Goal: Task Accomplishment & Management: Use online tool/utility

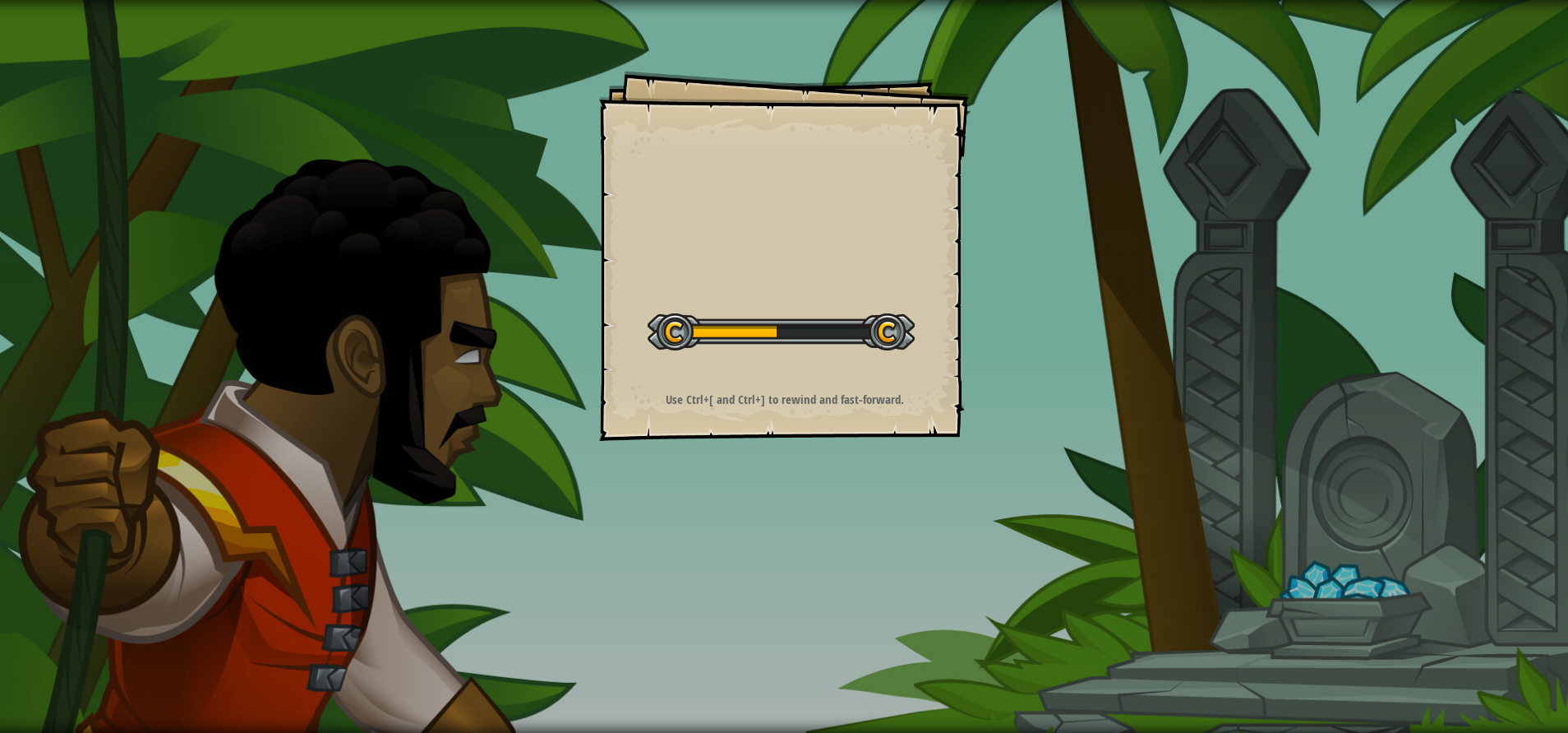
drag, startPoint x: 353, startPoint y: 313, endPoint x: 575, endPoint y: 129, distance: 288.3
click at [575, 129] on div "Goals Start Level Error loading from server. Try refreshing the page. You'll ne…" at bounding box center [784, 366] width 1568 height 733
drag, startPoint x: 536, startPoint y: 368, endPoint x: 782, endPoint y: 298, distance: 255.8
click at [782, 298] on div "Goals Start Level Error loading from server. Try refreshing the page. You'll ne…" at bounding box center [784, 366] width 1568 height 733
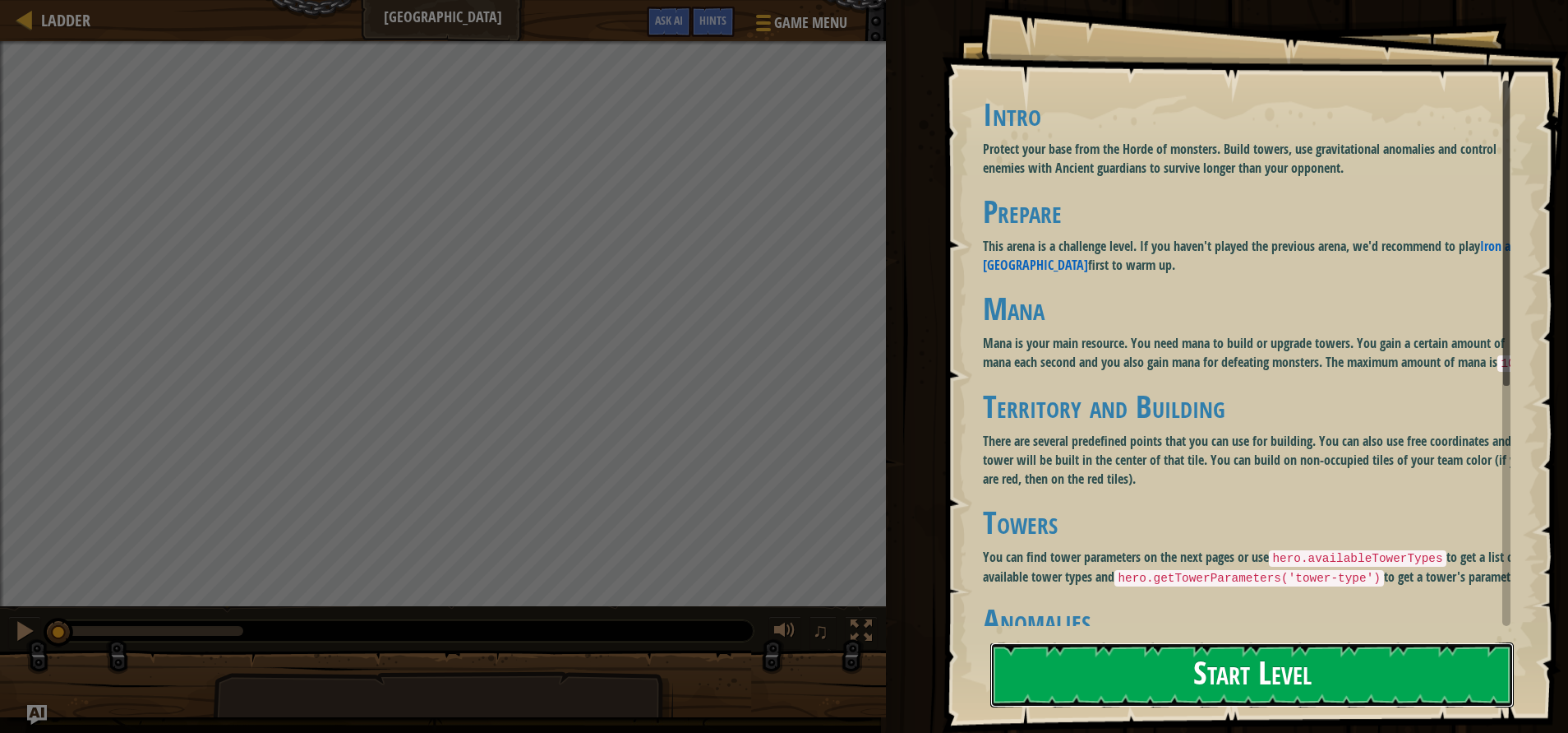
click at [1106, 668] on button "Start Level" at bounding box center [1252, 675] width 524 height 65
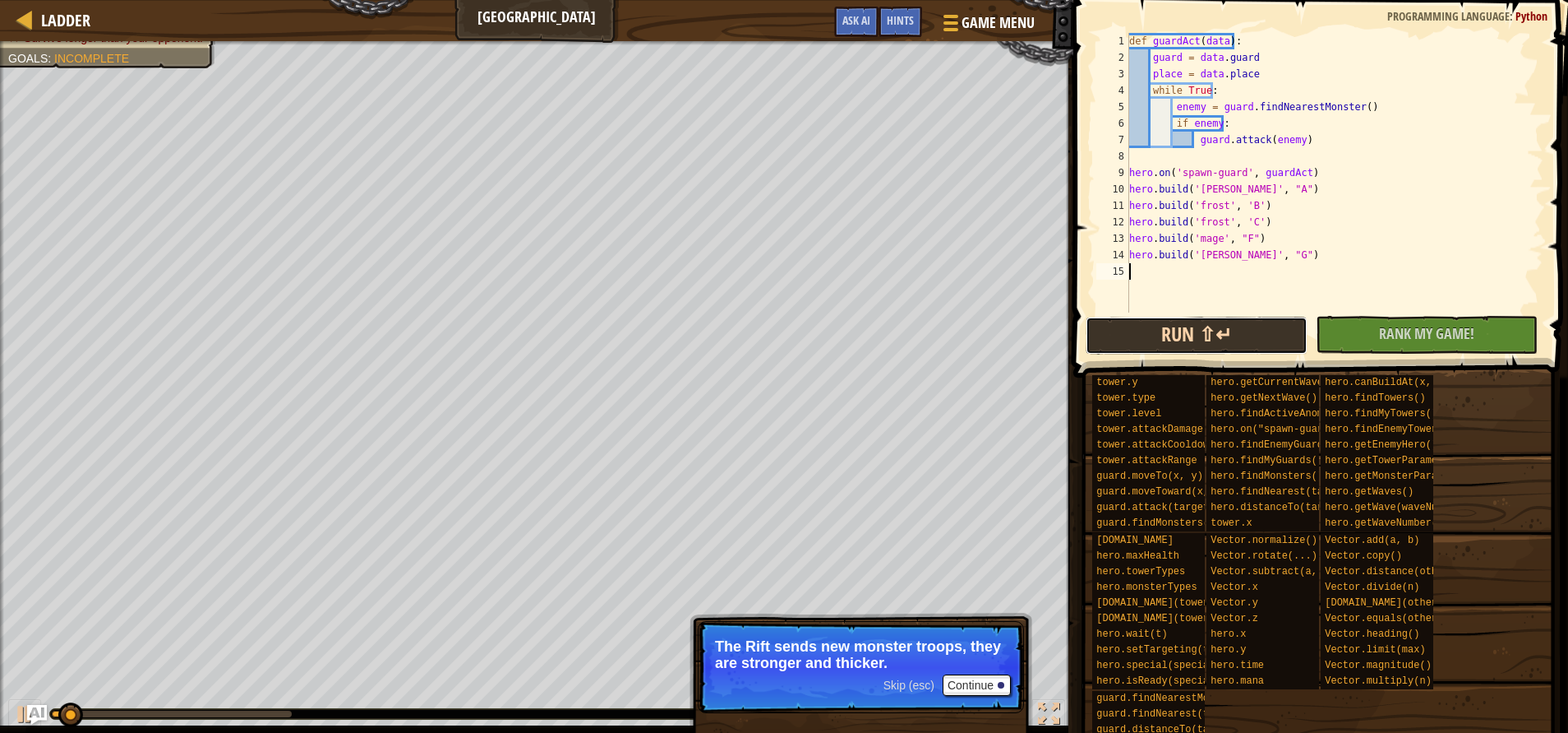
click at [1274, 335] on button "Run ⇧↵" at bounding box center [1197, 335] width 222 height 38
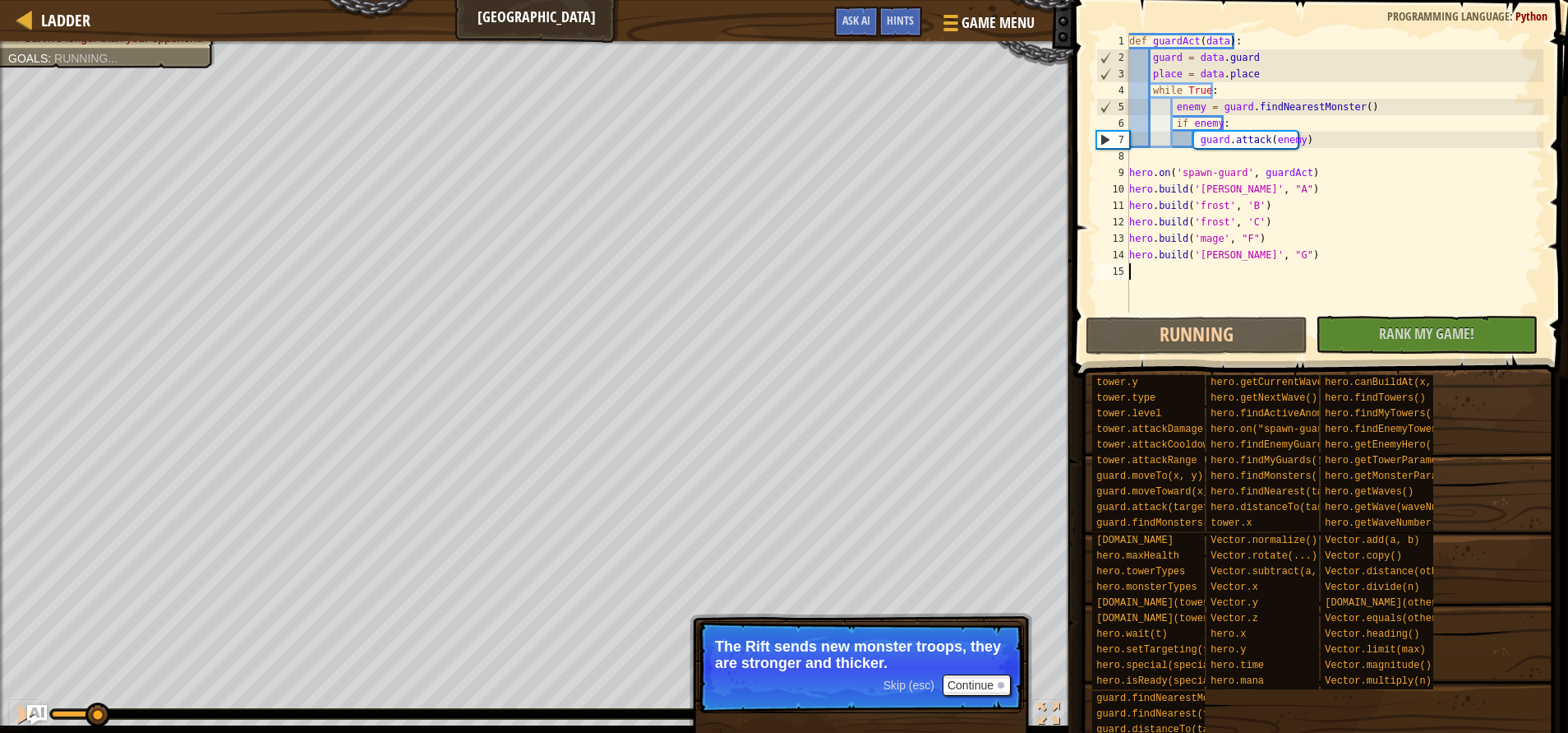
drag, startPoint x: 59, startPoint y: 712, endPoint x: 118, endPoint y: 706, distance: 59.3
click at [604, 713] on div at bounding box center [495, 714] width 891 height 10
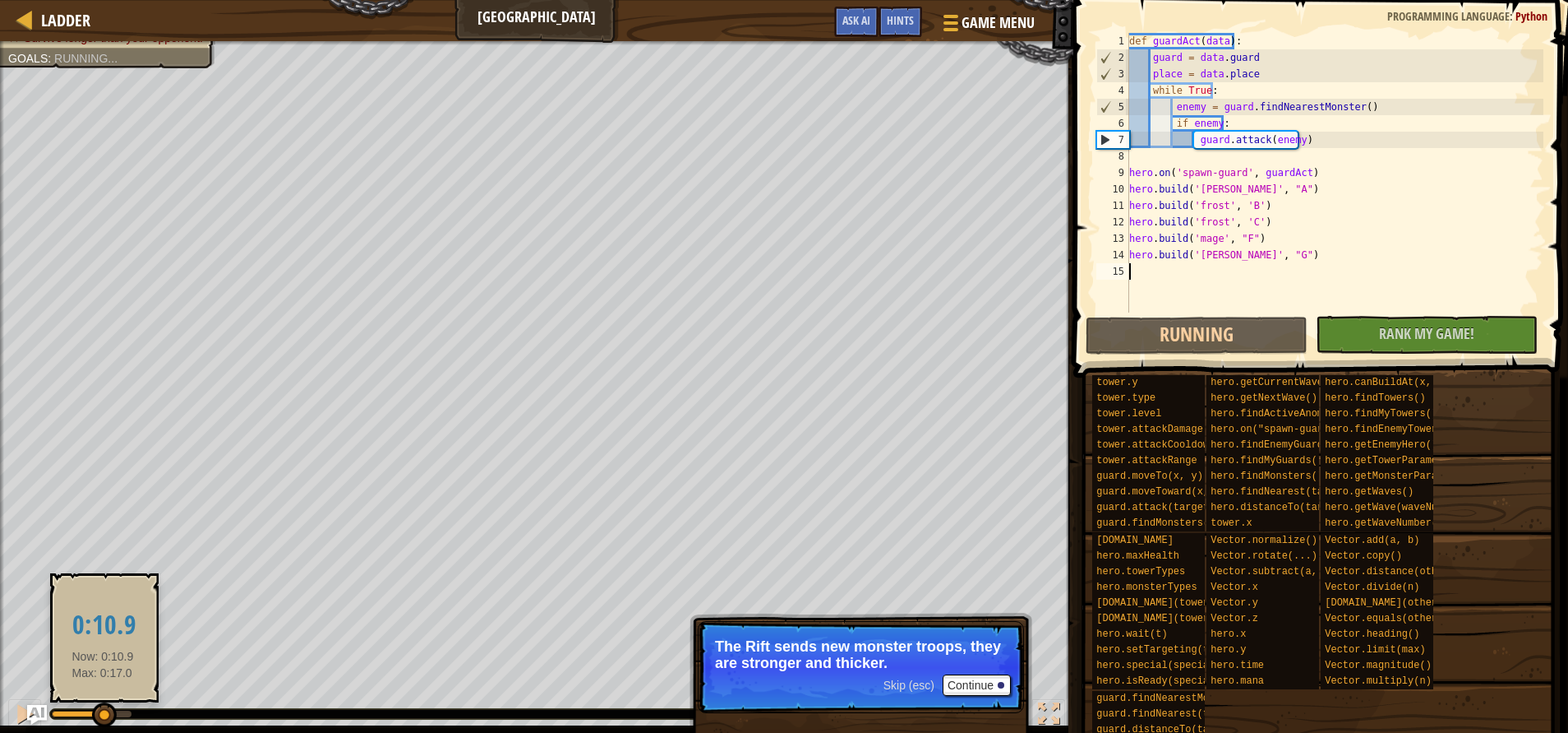
drag, startPoint x: 103, startPoint y: 706, endPoint x: 246, endPoint y: 706, distance: 143.0
click at [507, 692] on div "♫" at bounding box center [536, 710] width 1073 height 49
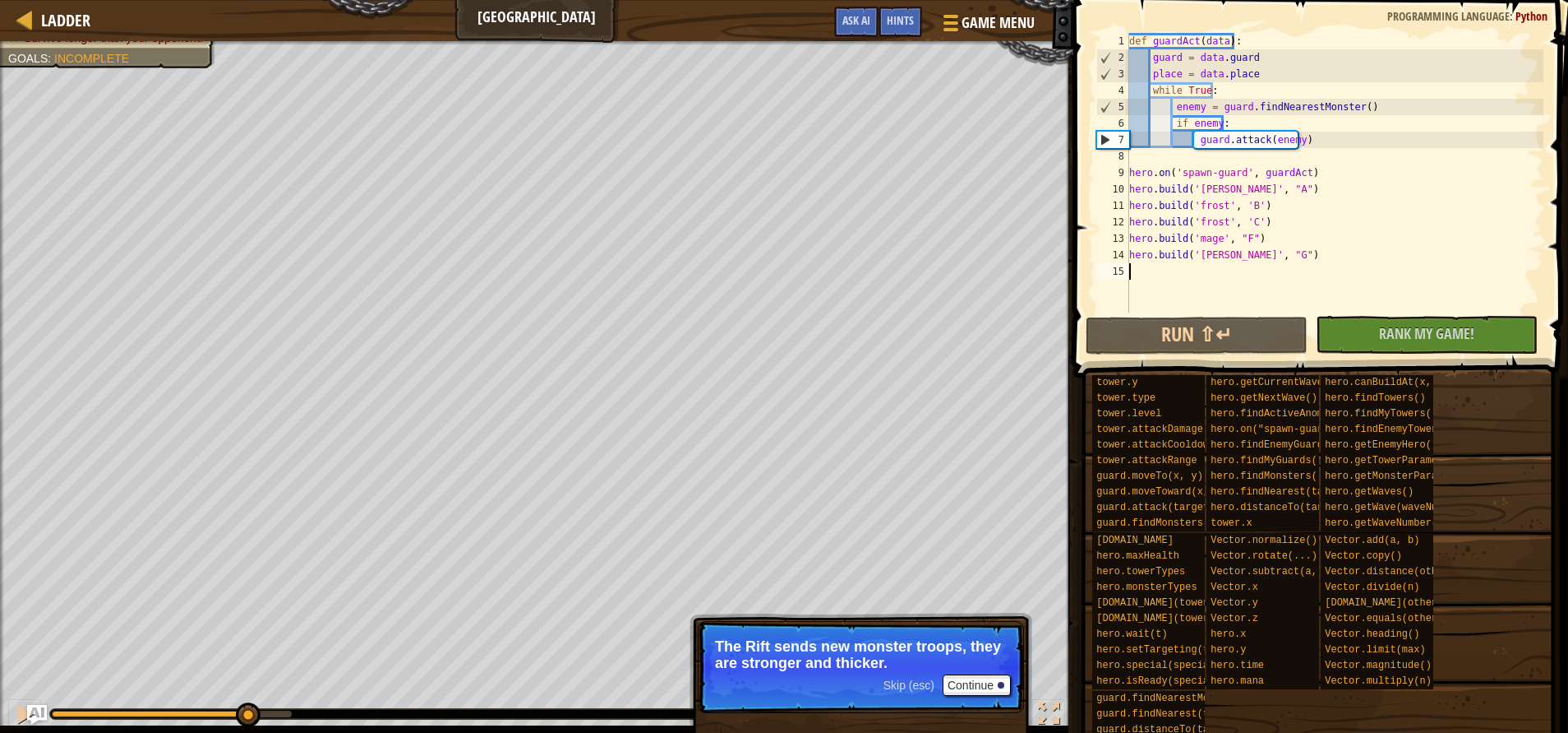
drag, startPoint x: 226, startPoint y: 710, endPoint x: 496, endPoint y: 695, distance: 270.4
click at [496, 695] on div "♫" at bounding box center [536, 710] width 1073 height 49
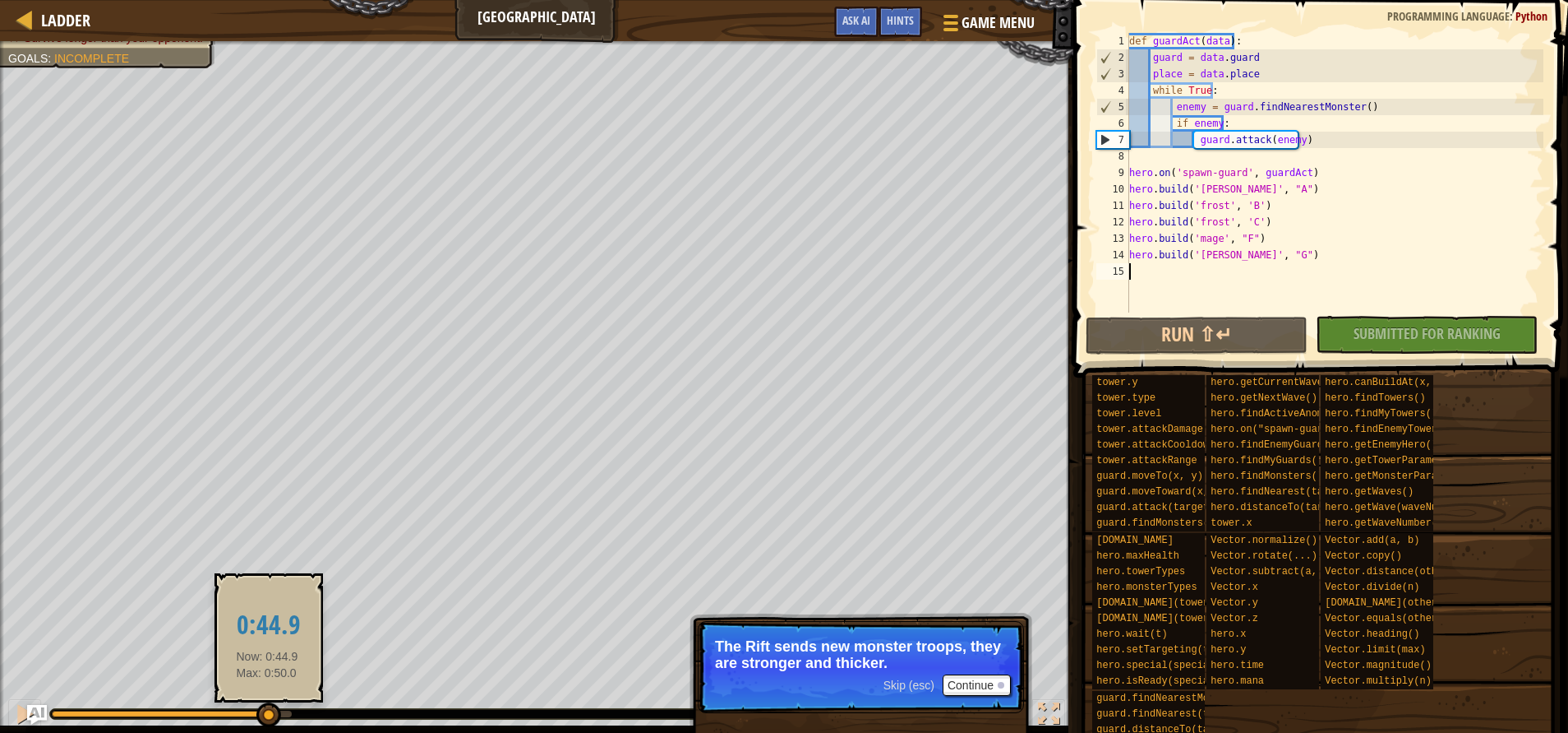
drag, startPoint x: 267, startPoint y: 714, endPoint x: 330, endPoint y: 714, distance: 63.0
click at [318, 714] on div at bounding box center [495, 714] width 891 height 10
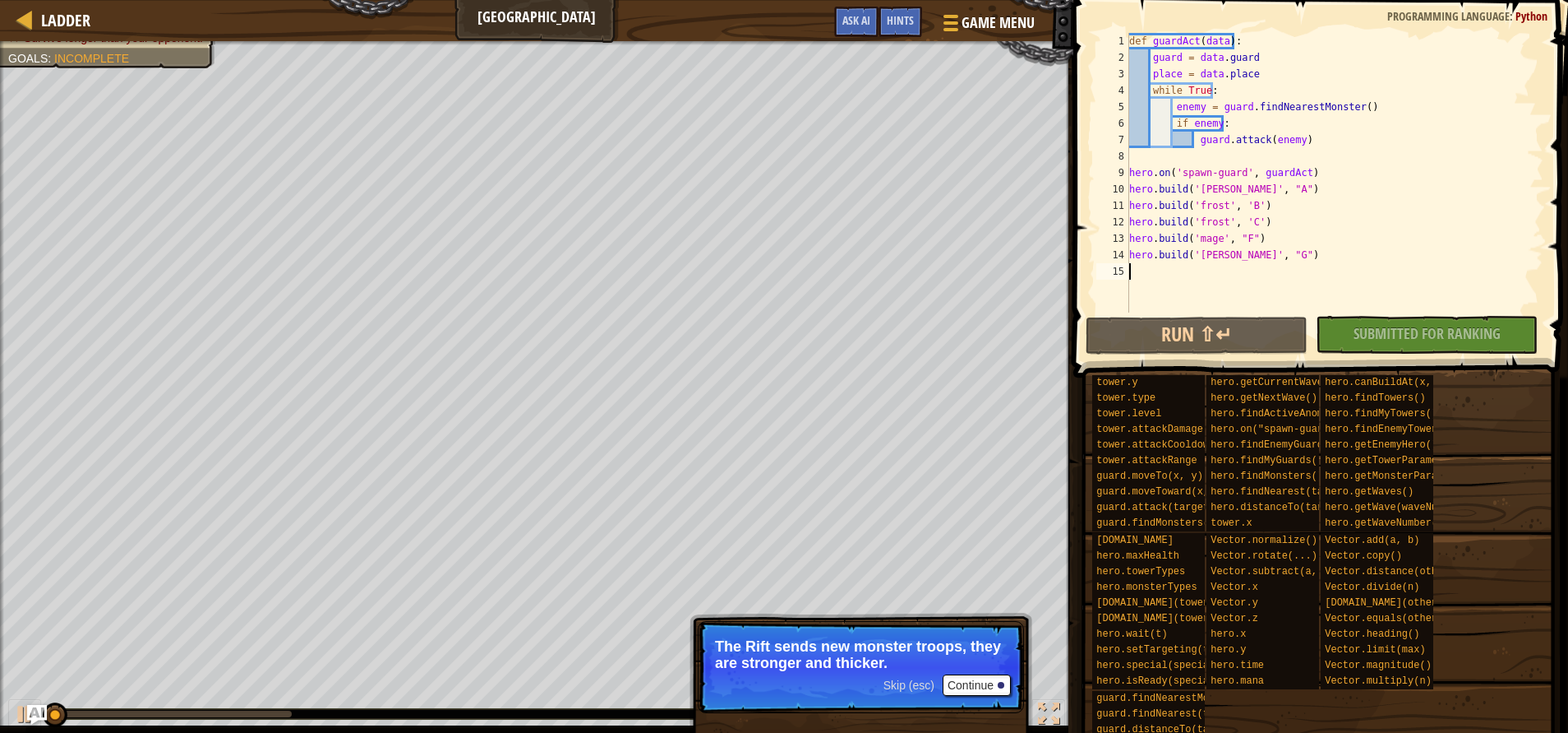
click at [376, 712] on div at bounding box center [495, 714] width 891 height 10
click at [526, 720] on div "♫" at bounding box center [536, 710] width 1073 height 49
click at [993, 682] on button "Continue" at bounding box center [977, 685] width 69 height 22
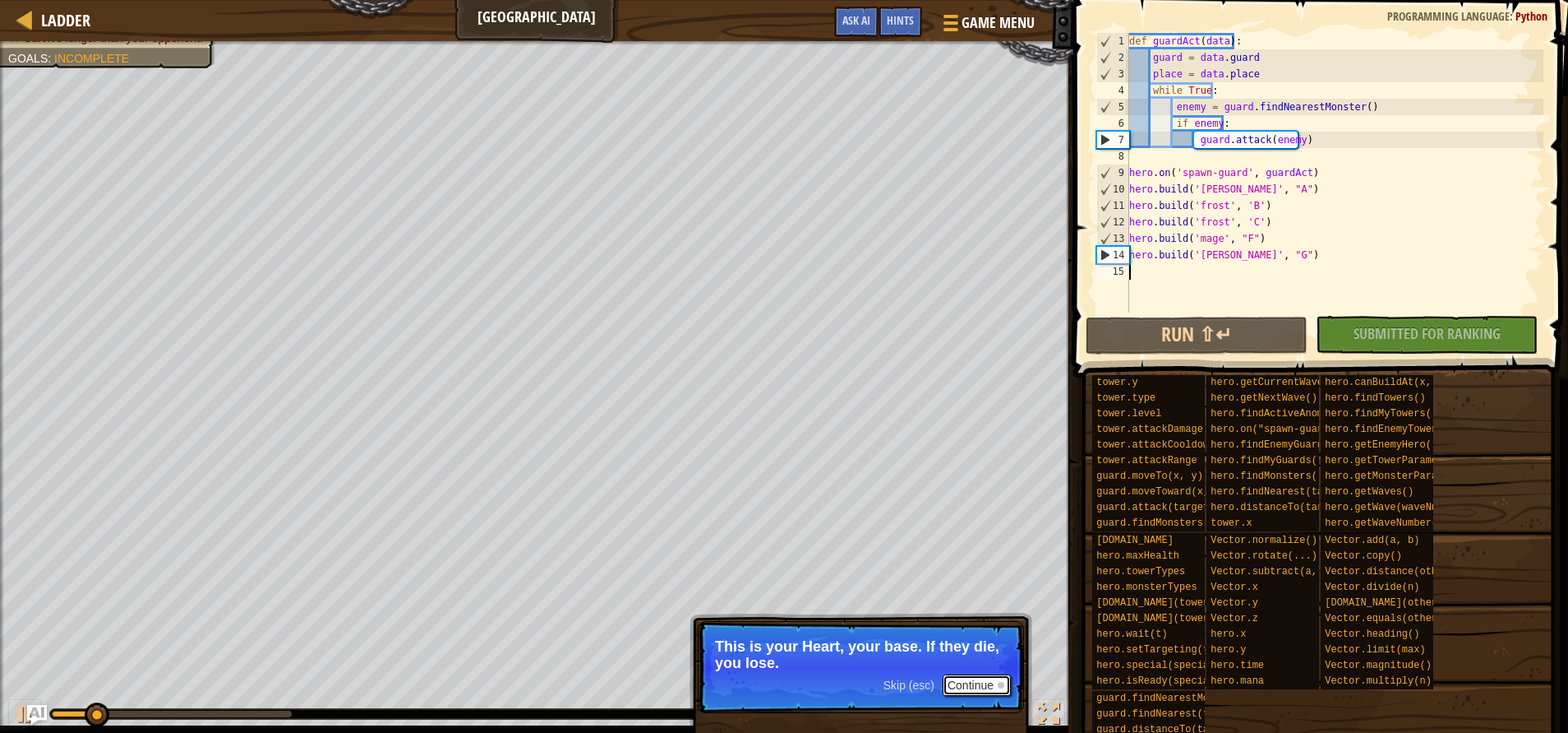
click at [971, 680] on button "Continue" at bounding box center [977, 685] width 69 height 22
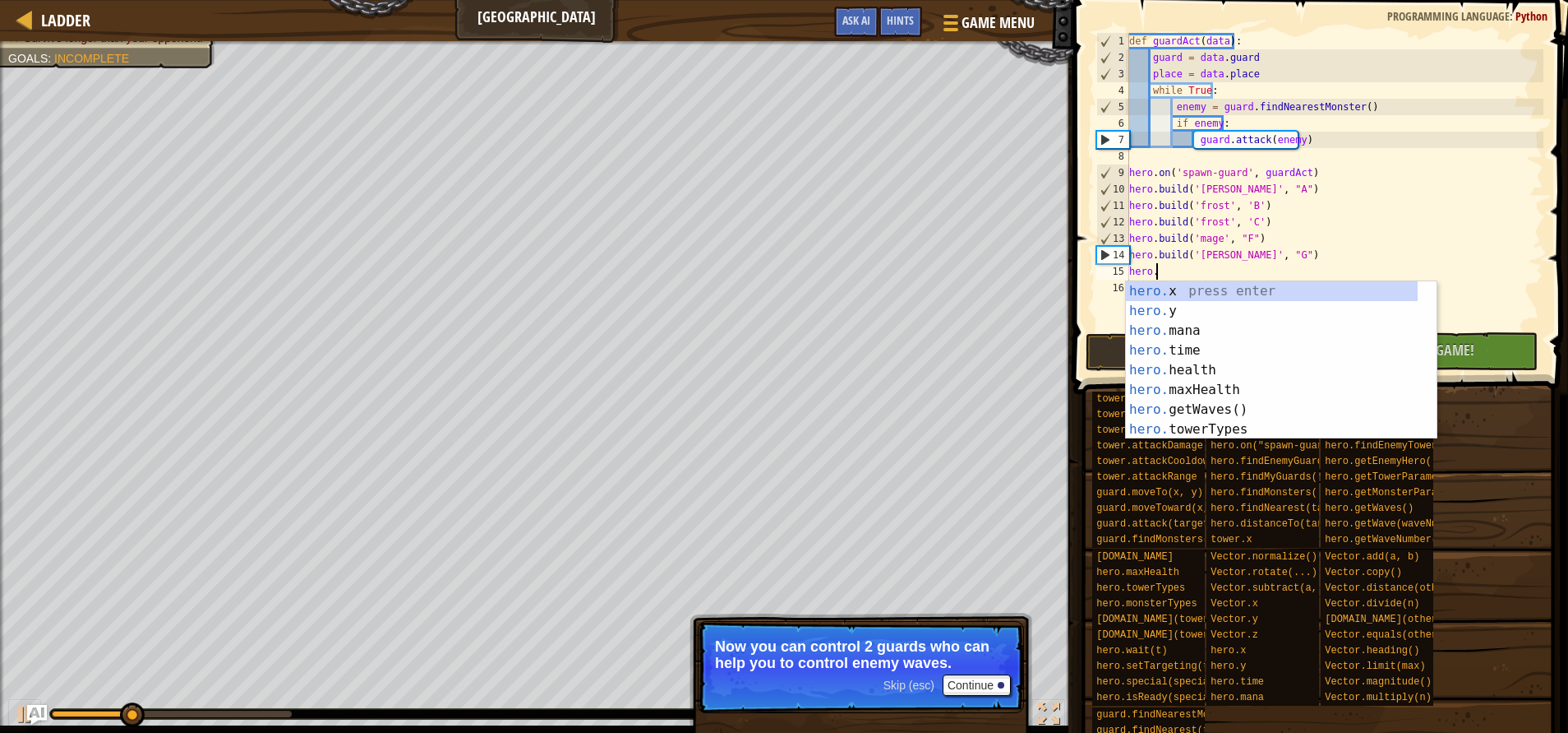
scroll to position [8, 2]
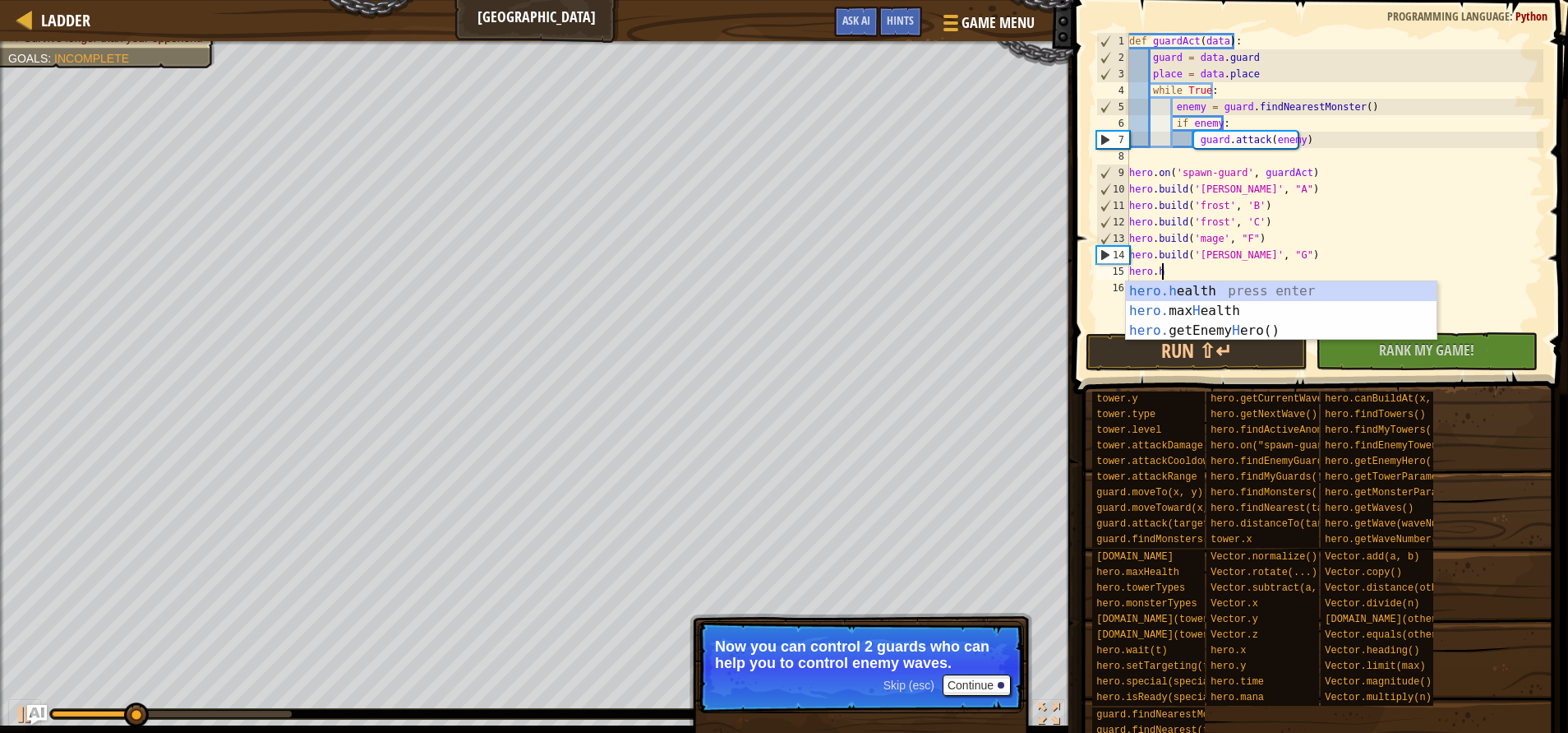
type textarea "hero.he"
click at [1235, 307] on div "hero.he alth press enter hero. max He alth press enter hero. getEnemy He ro() p…" at bounding box center [1281, 331] width 311 height 99
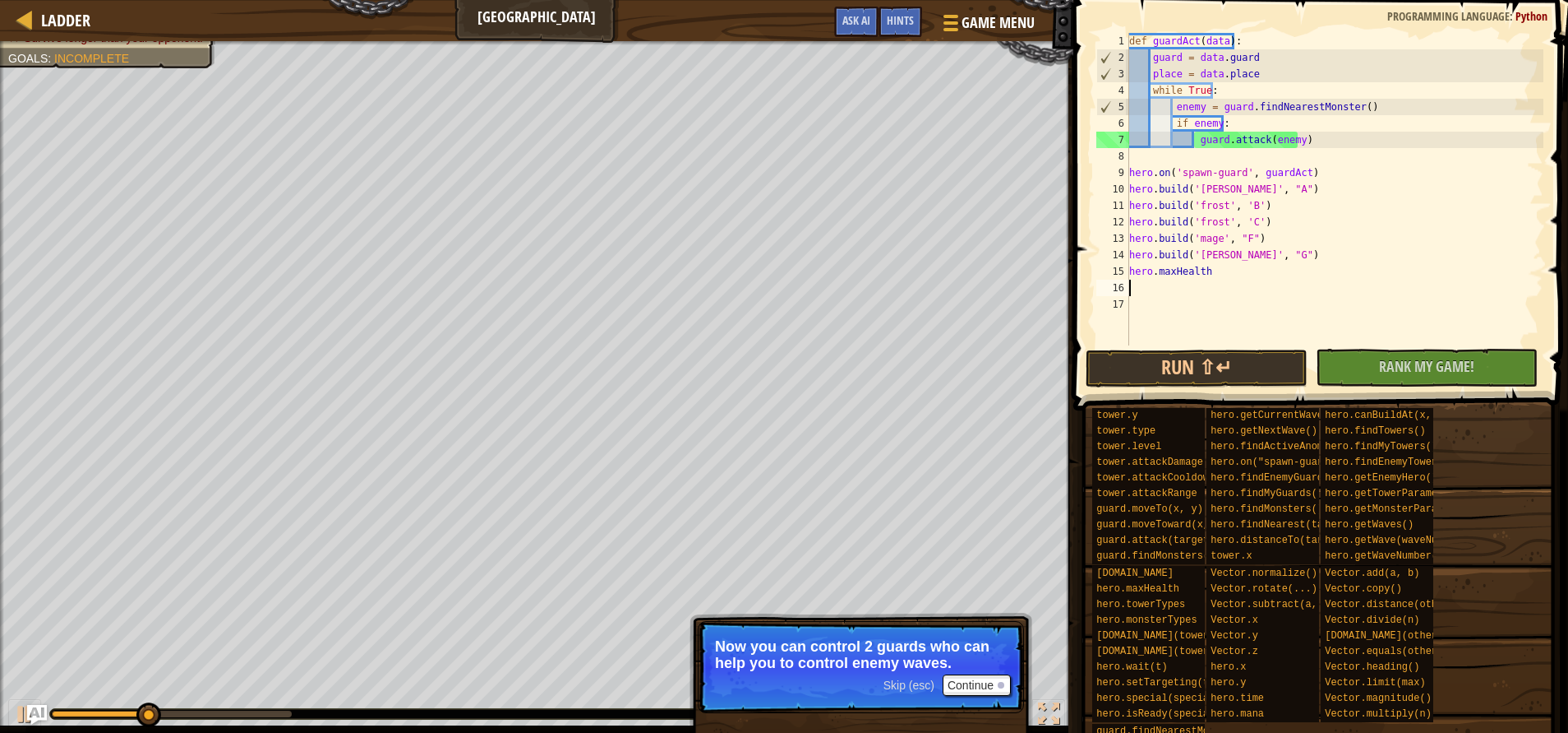
scroll to position [8, 0]
click at [1245, 276] on div "def guardAct ( data ) : guard = data . guard place = data . place while True : …" at bounding box center [1335, 205] width 418 height 345
click at [1259, 378] on button "Run ⇧↵" at bounding box center [1197, 368] width 222 height 38
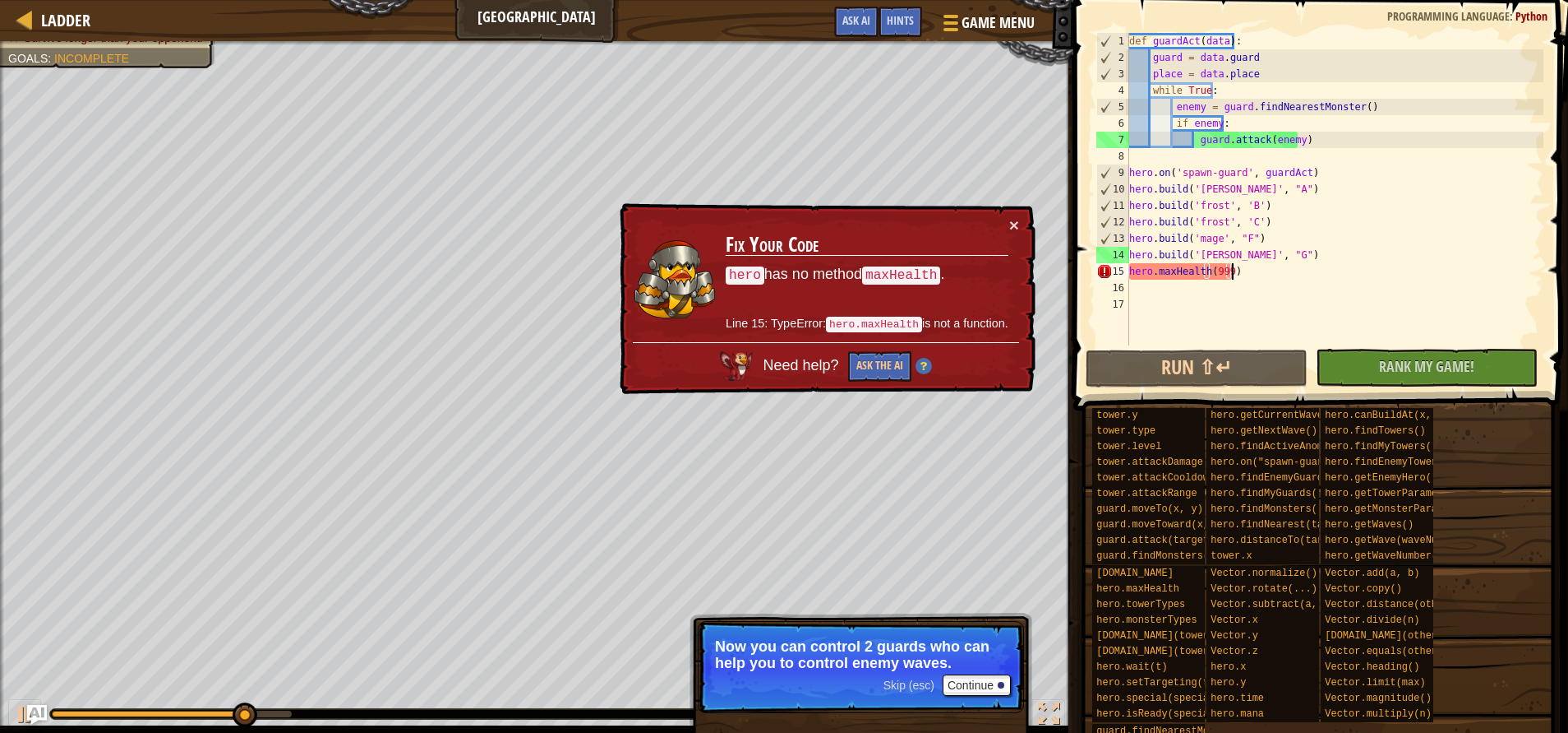
click at [1244, 273] on div "def guardAct ( data ) : guard = data . guard place = data . place while True : …" at bounding box center [1335, 205] width 418 height 345
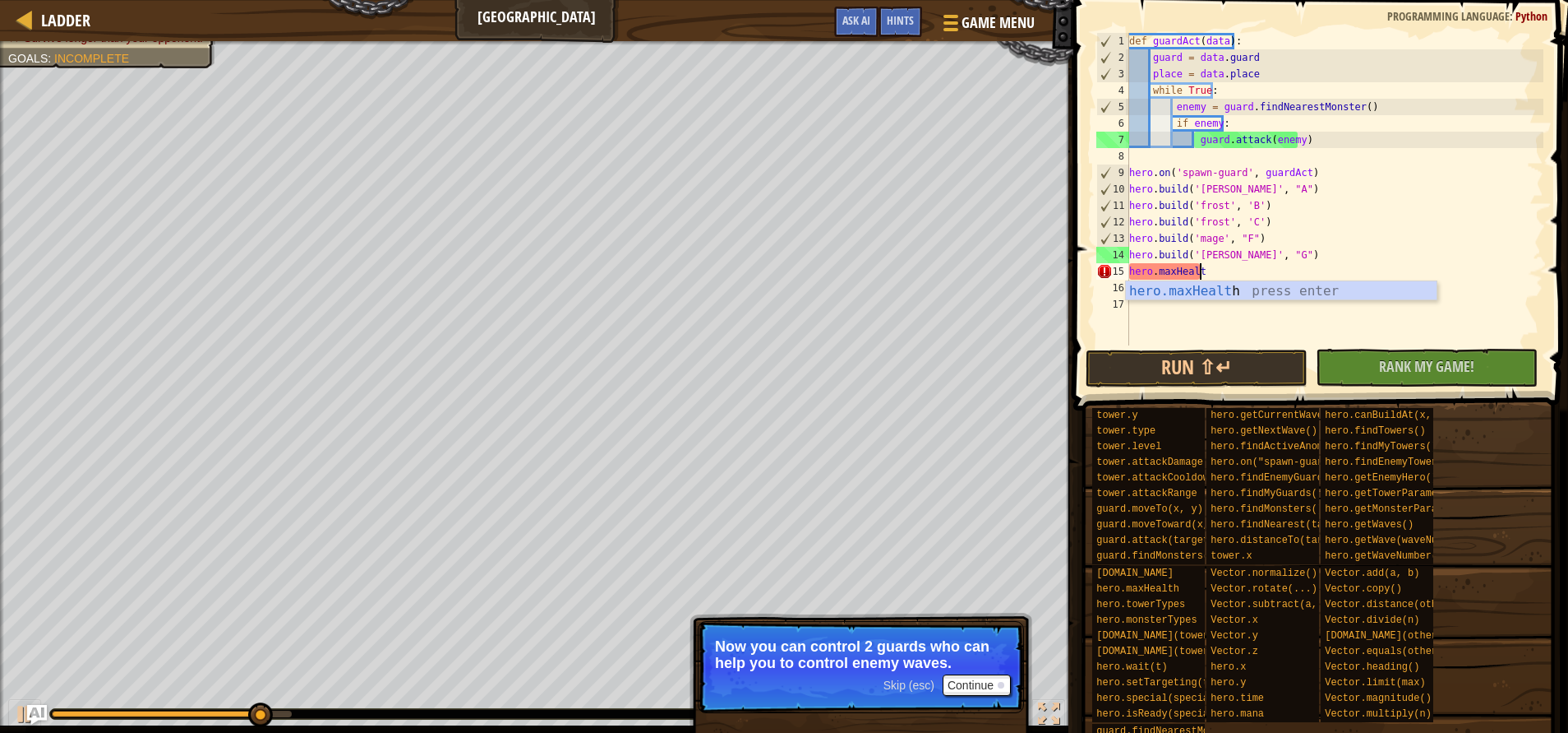
scroll to position [8, 5]
type textarea "h"
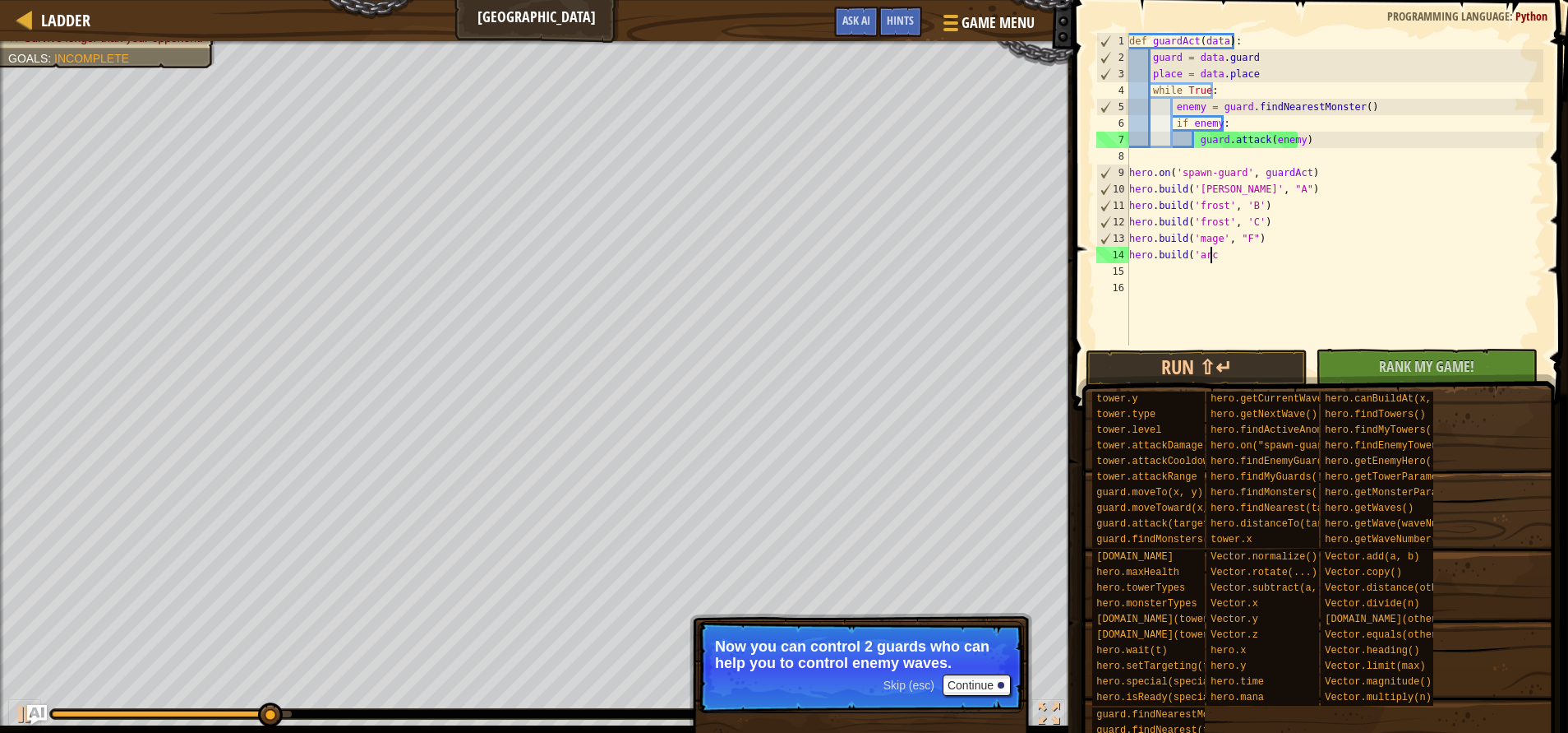
scroll to position [8, 0]
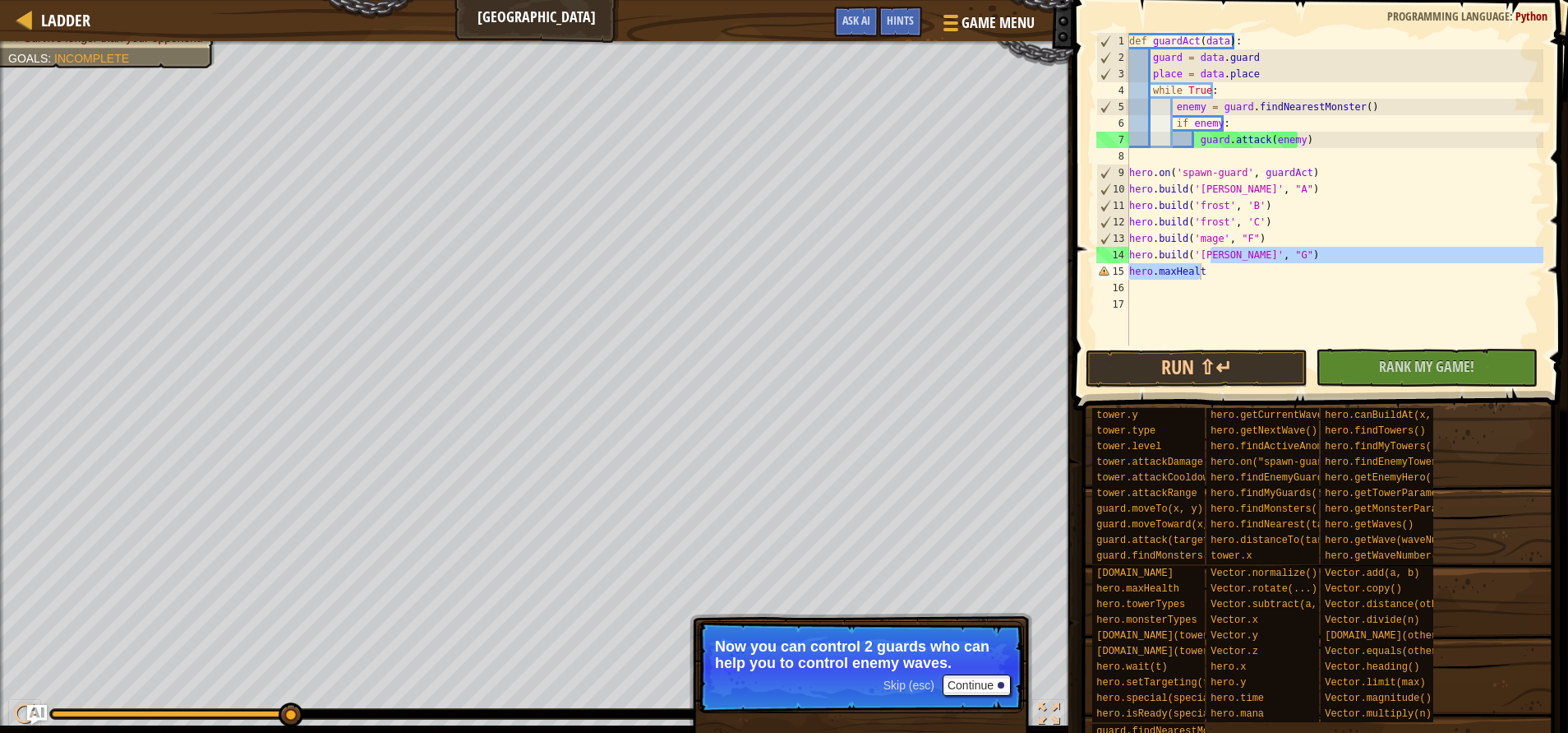
click at [1244, 274] on div "def guardAct ( data ) : guard = data . guard place = data . place while True : …" at bounding box center [1335, 189] width 418 height 313
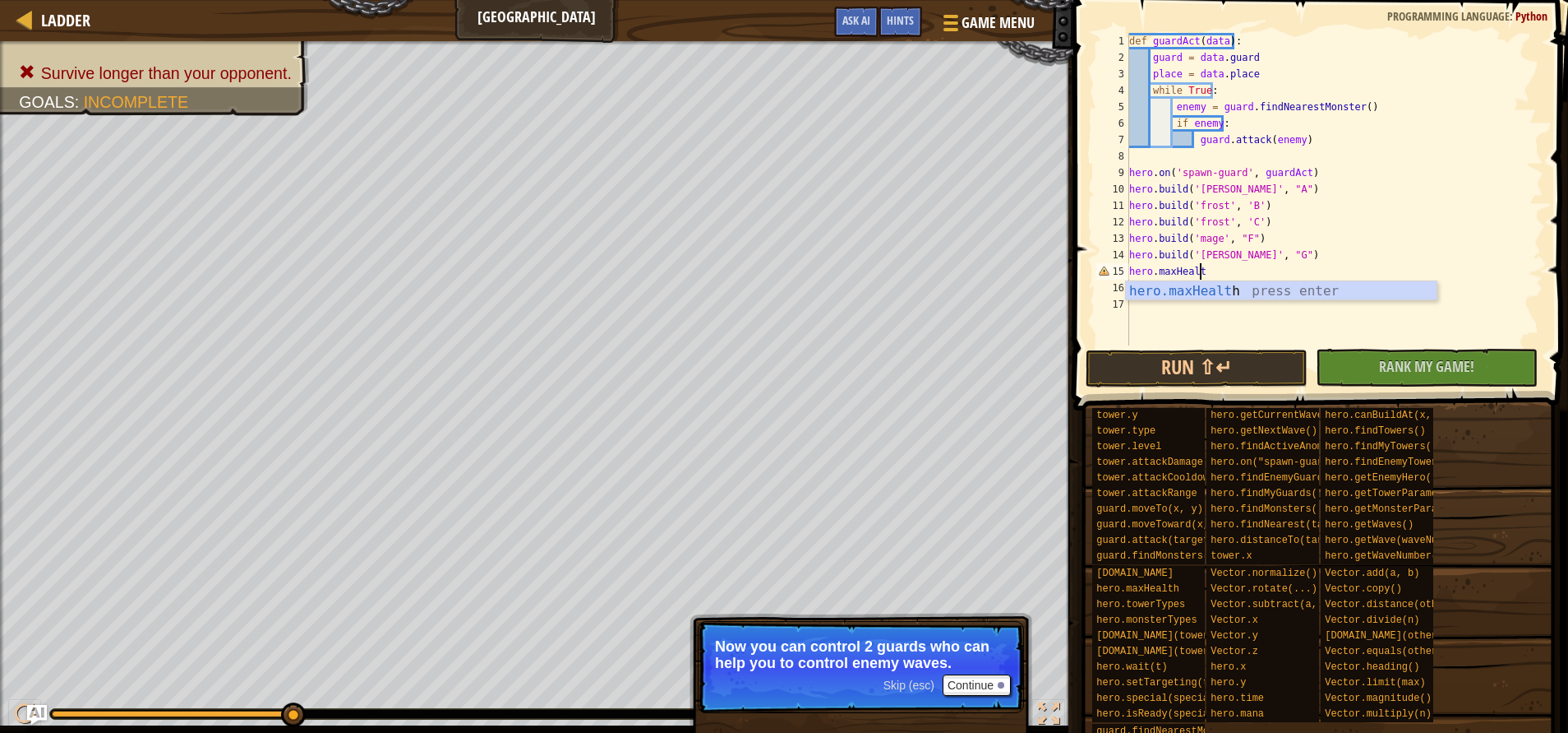
scroll to position [8, 6]
click at [1218, 379] on button "Run ⇧↵" at bounding box center [1197, 368] width 222 height 38
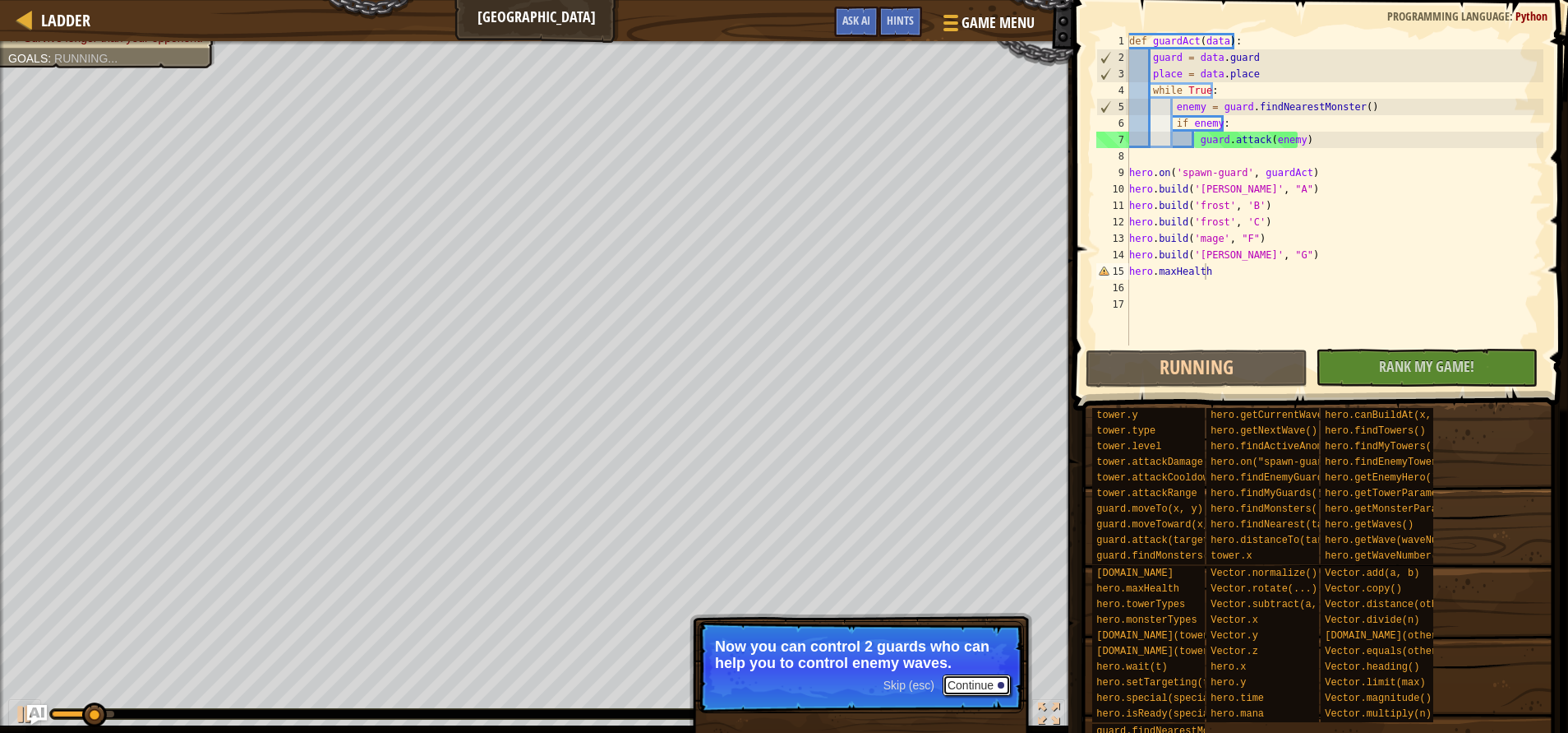
click at [977, 675] on button "Continue" at bounding box center [977, 685] width 69 height 22
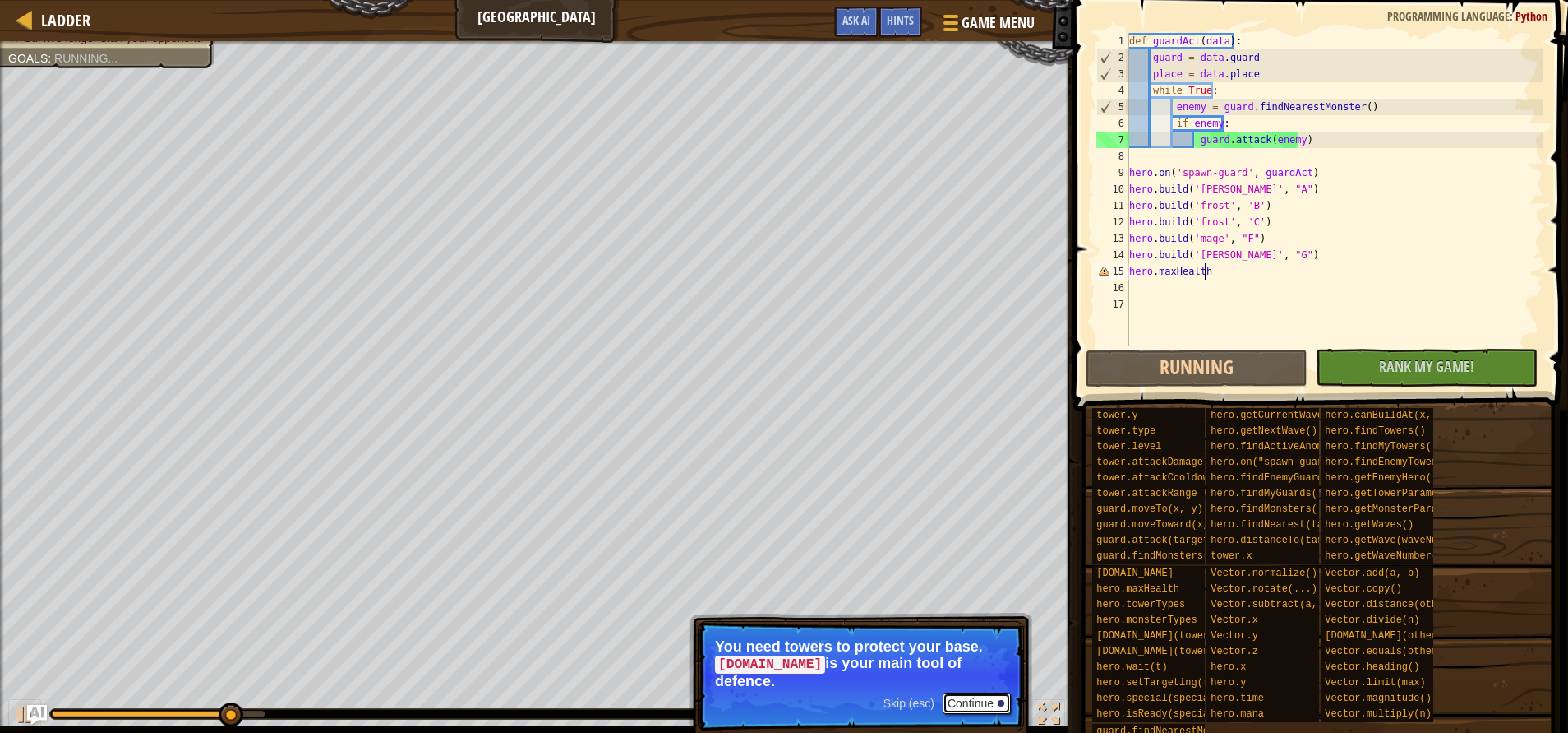
click at [965, 695] on button "Continue" at bounding box center [977, 704] width 69 height 22
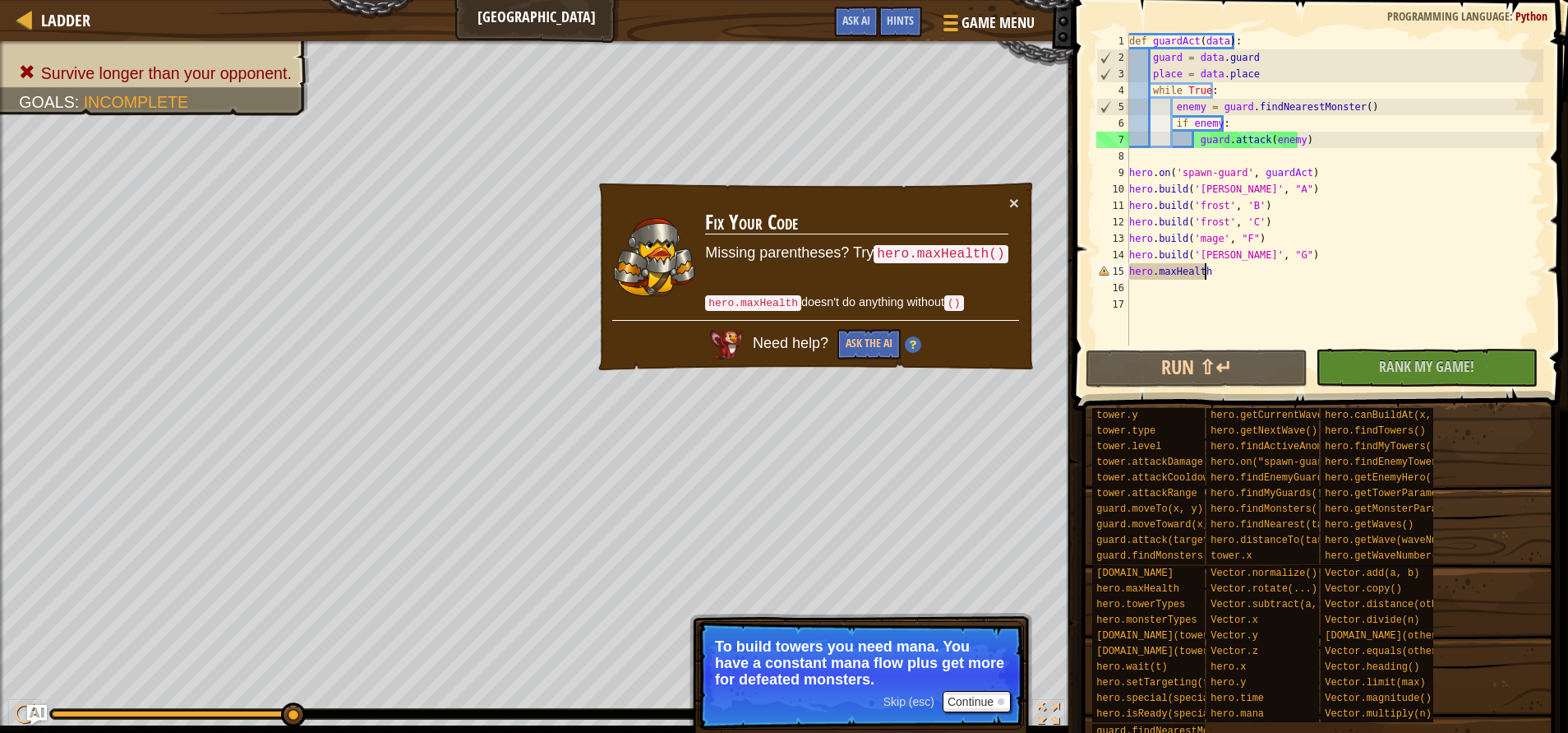
click at [1234, 272] on div "def guardAct ( data ) : guard = data . guard place = data . place while True : …" at bounding box center [1335, 205] width 418 height 345
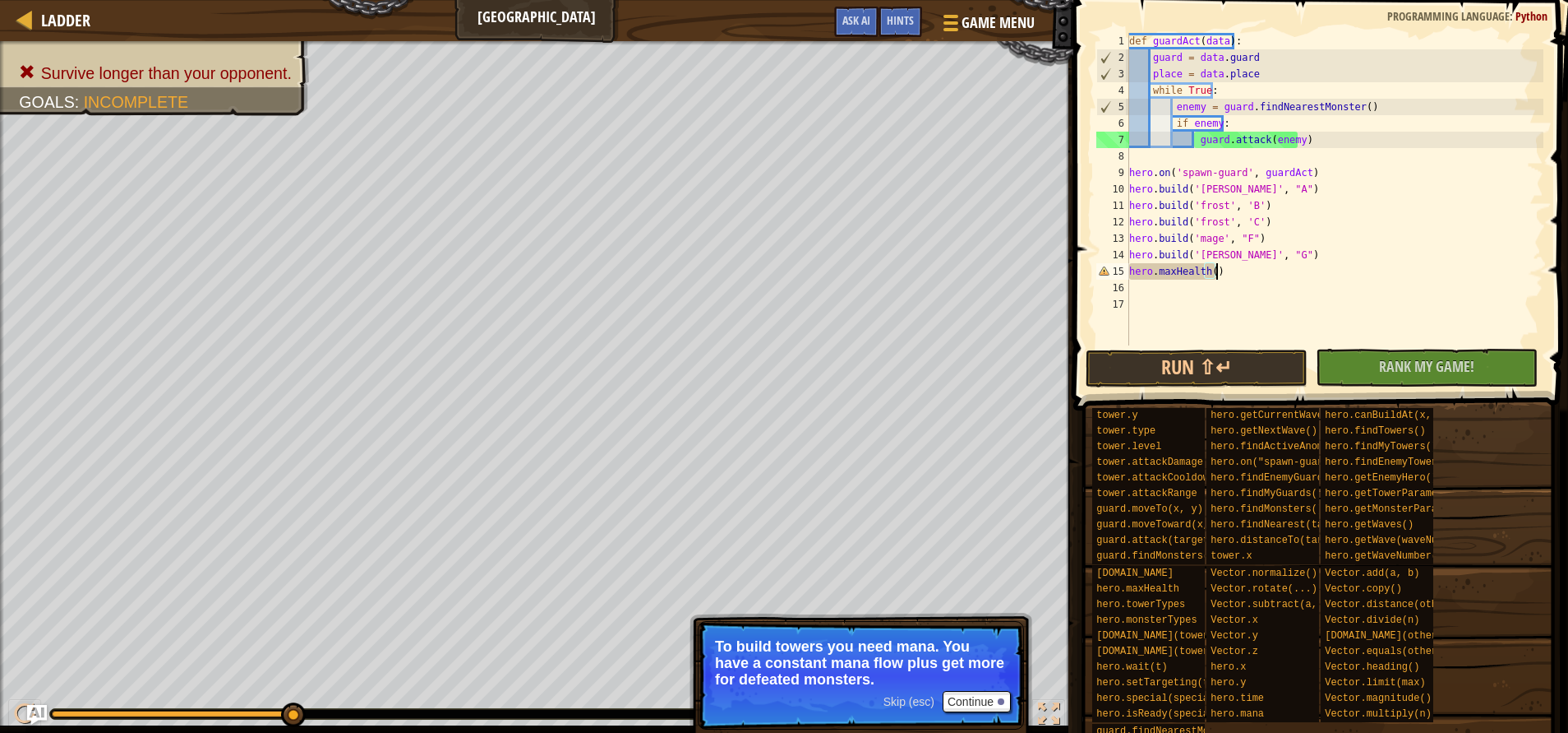
scroll to position [8, 7]
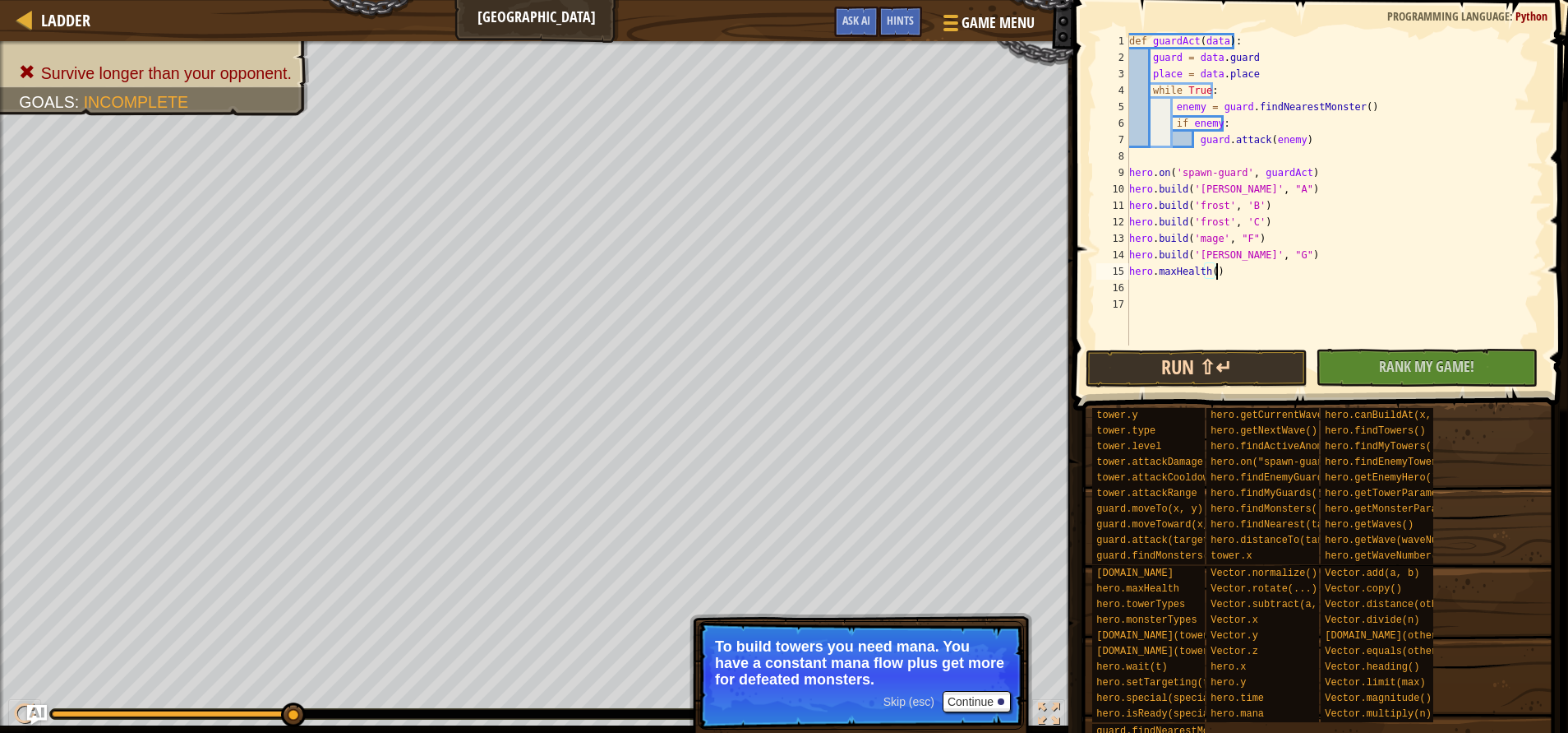
type textarea "hero.maxHealth()"
click at [1214, 351] on button "Run ⇧↵" at bounding box center [1197, 368] width 222 height 38
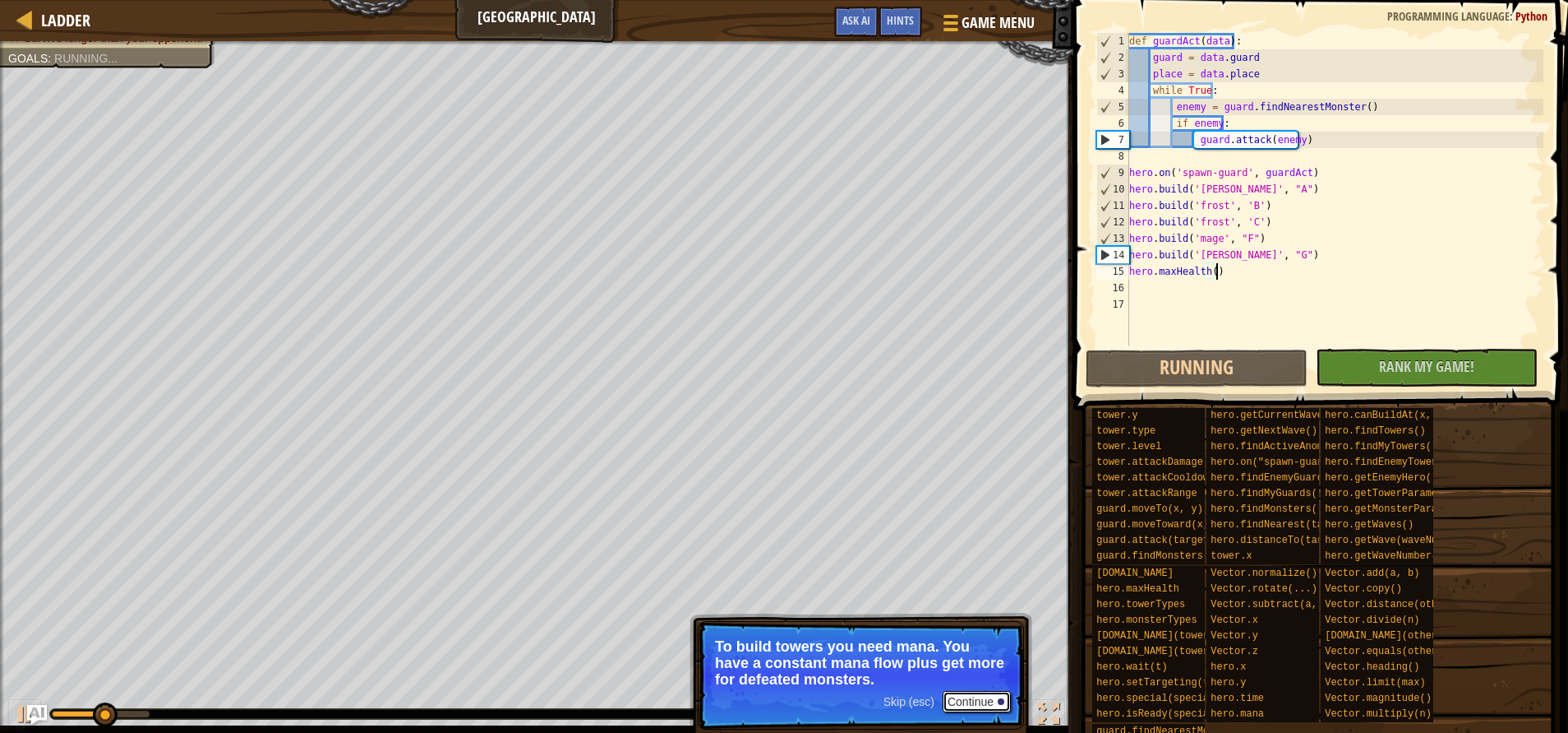
click at [981, 697] on button "Continue" at bounding box center [977, 702] width 69 height 22
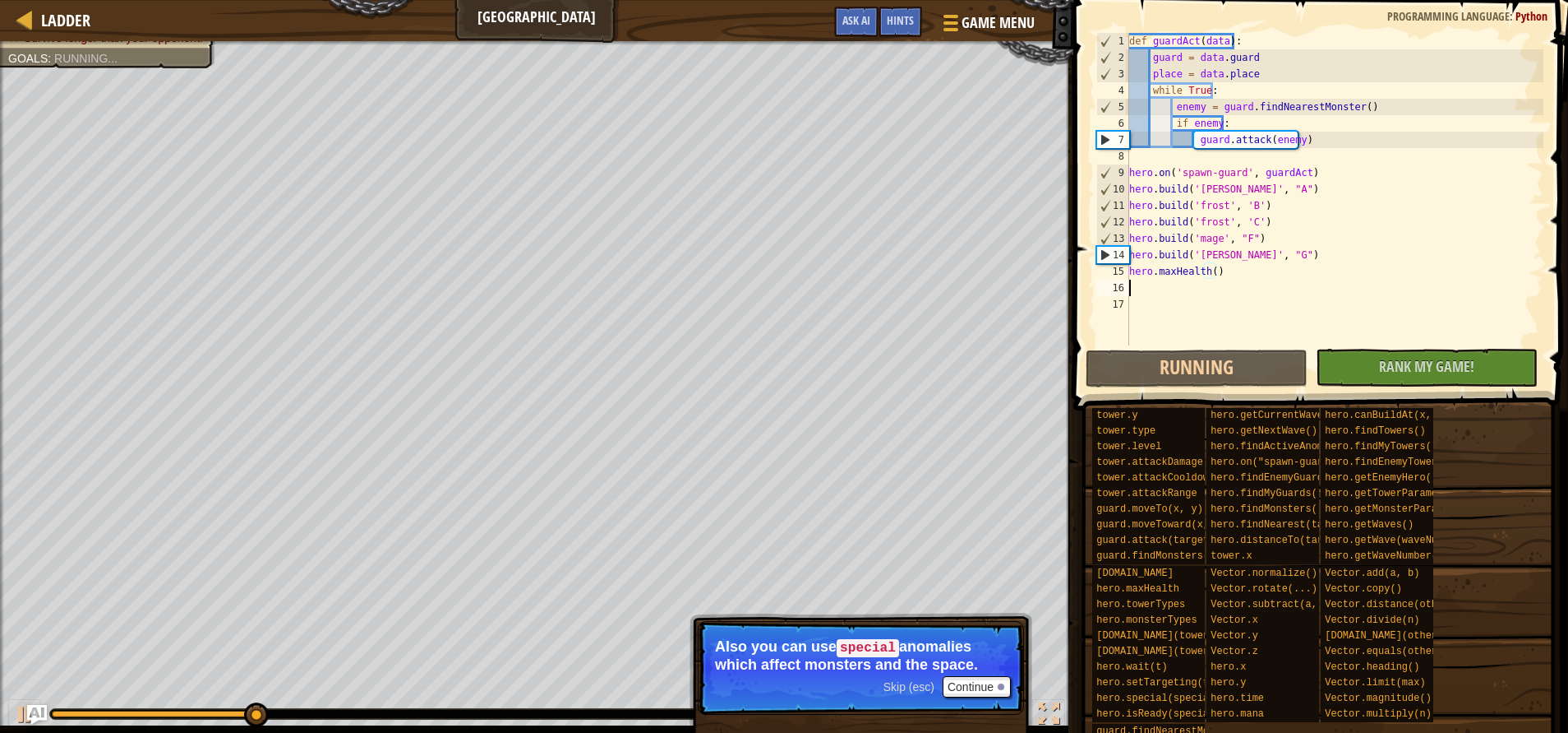
click at [1159, 290] on div "def guardAct ( data ) : guard = data . guard place = data . place while True : …" at bounding box center [1335, 205] width 418 height 345
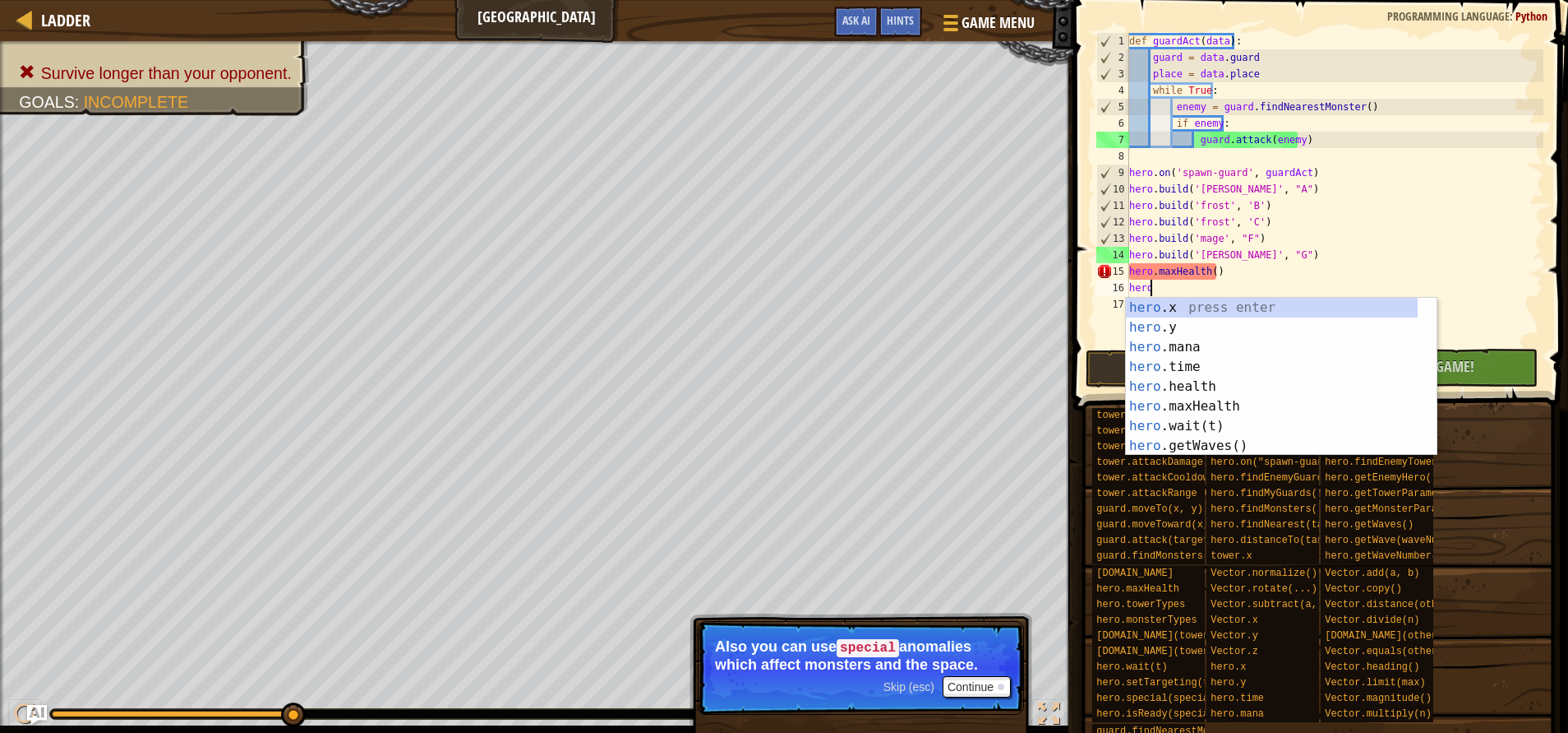
scroll to position [8, 1]
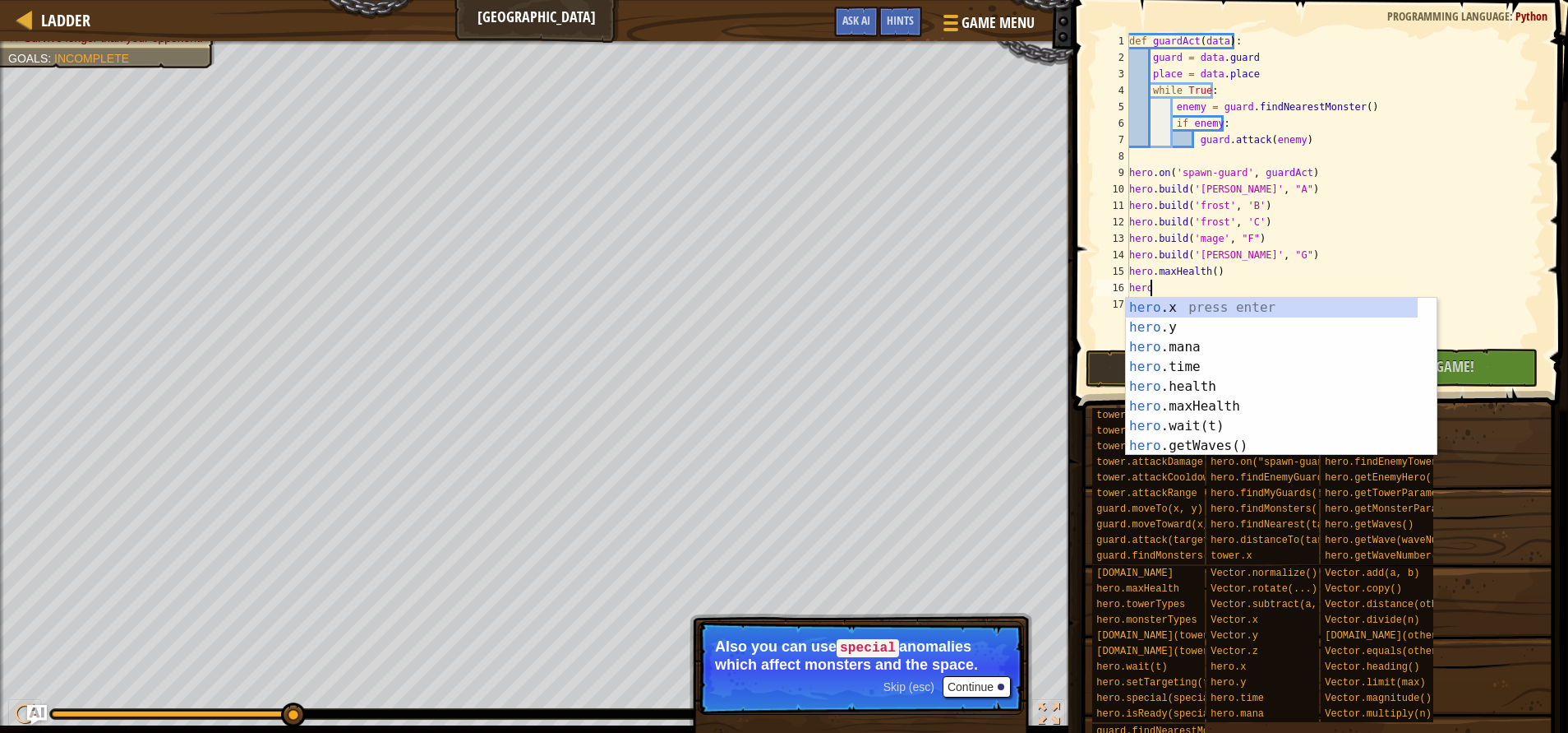
type textarea "hero"
click at [991, 680] on button "Continue" at bounding box center [977, 687] width 69 height 22
